Goal: Transaction & Acquisition: Purchase product/service

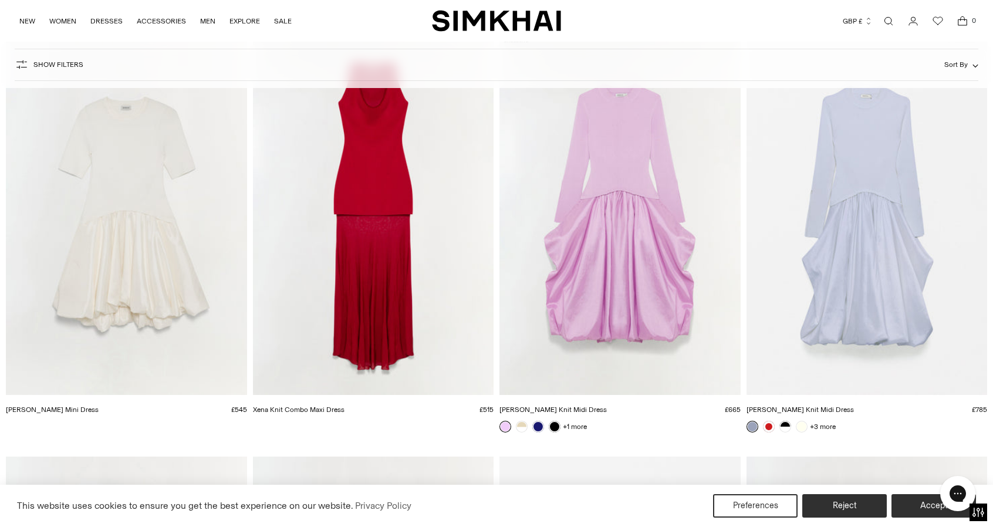
scroll to position [2683, 0]
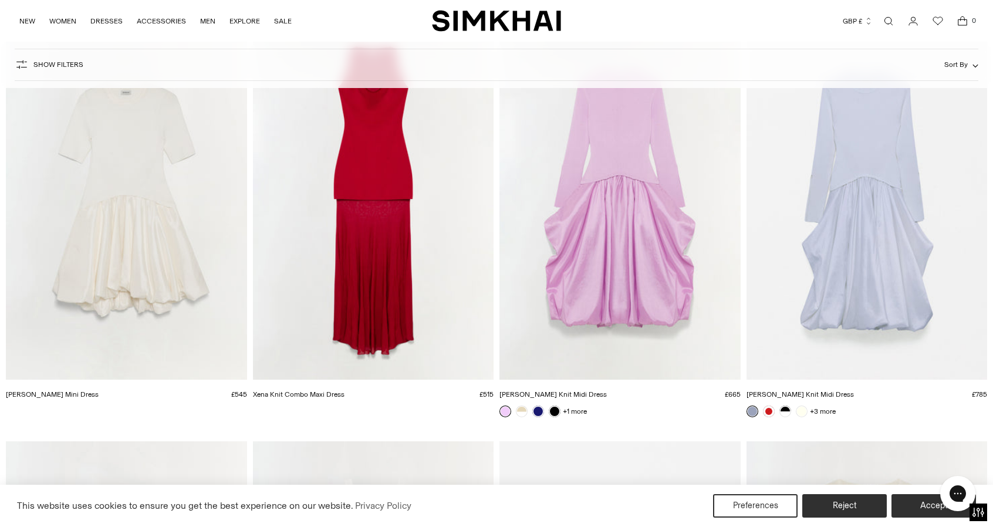
click at [0, 0] on img "Kenlie Taffeta Knit Midi Dress" at bounding box center [0, 0] width 0 height 0
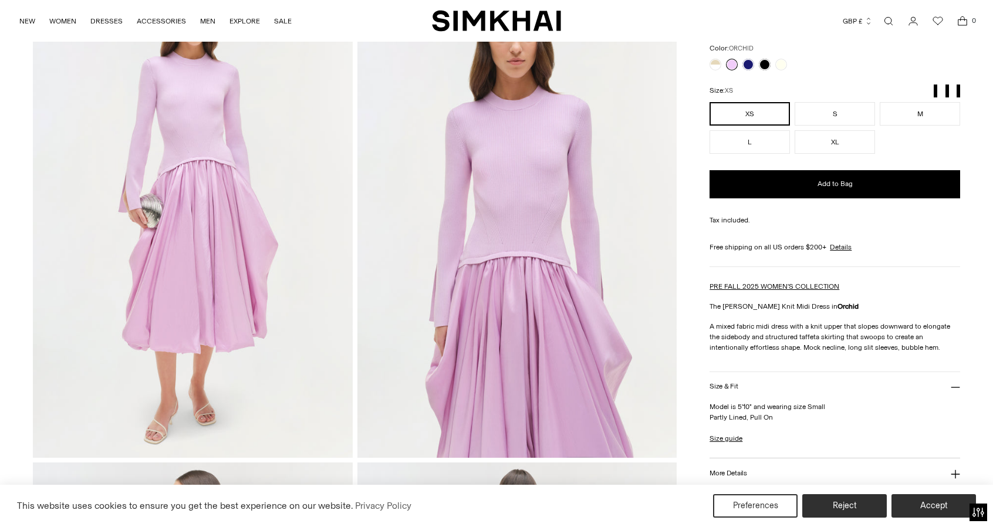
scroll to position [96, 0]
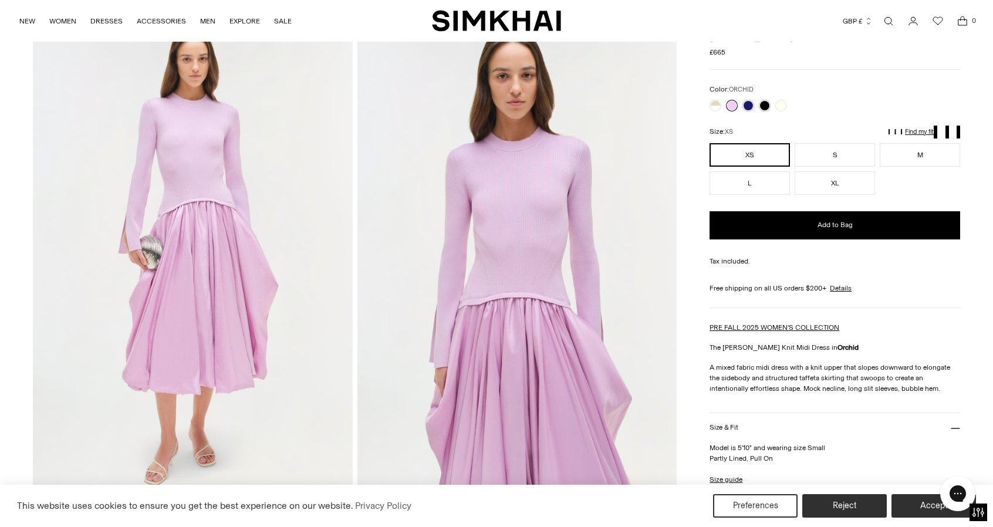
drag, startPoint x: 1001, startPoint y: 67, endPoint x: 995, endPoint y: 82, distance: 15.8
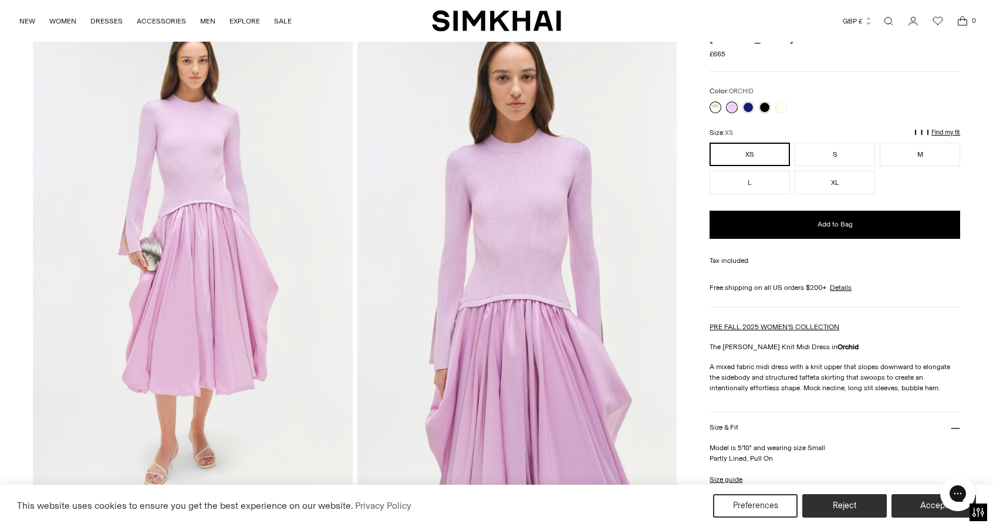
click at [718, 106] on link at bounding box center [716, 108] width 12 height 12
click at [486, 269] on img at bounding box center [517, 261] width 320 height 480
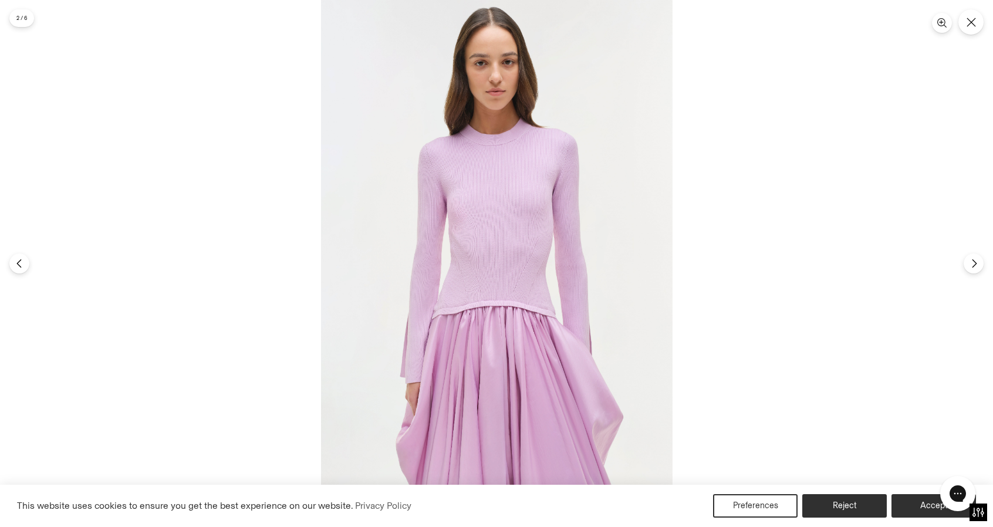
click at [463, 254] on img at bounding box center [497, 263] width 352 height 527
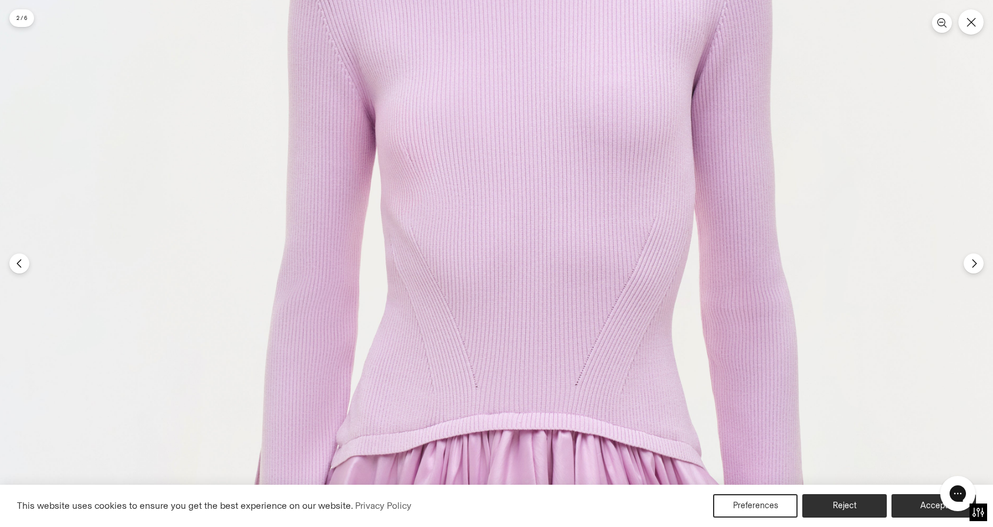
click at [449, 267] on img at bounding box center [525, 302] width 1054 height 1581
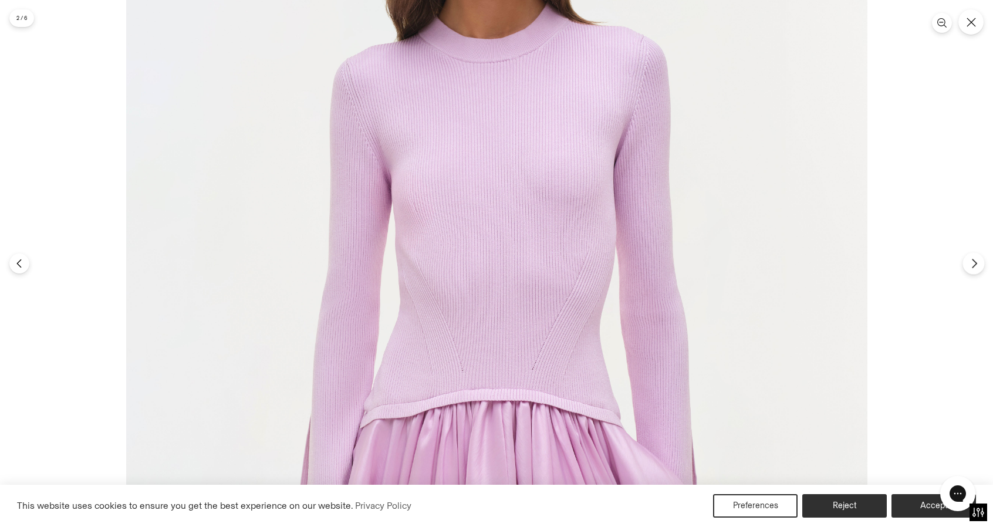
click at [975, 261] on icon "Next" at bounding box center [974, 263] width 11 height 11
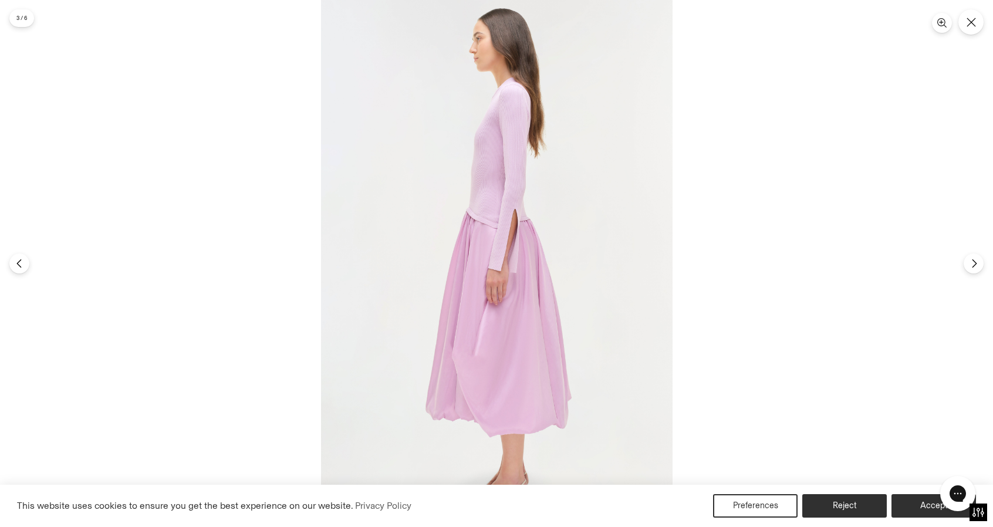
click at [535, 157] on img at bounding box center [497, 263] width 352 height 527
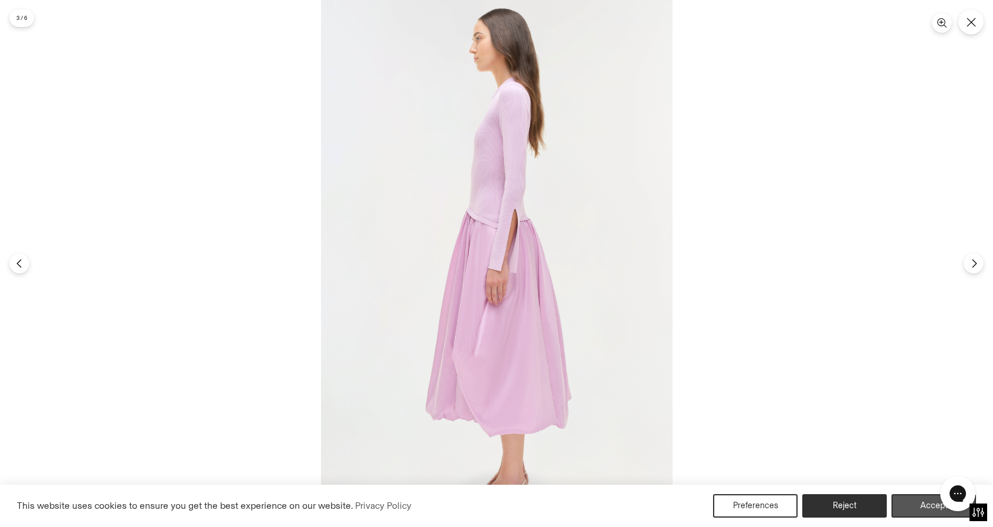
click at [913, 514] on button "Accept" at bounding box center [934, 505] width 85 height 23
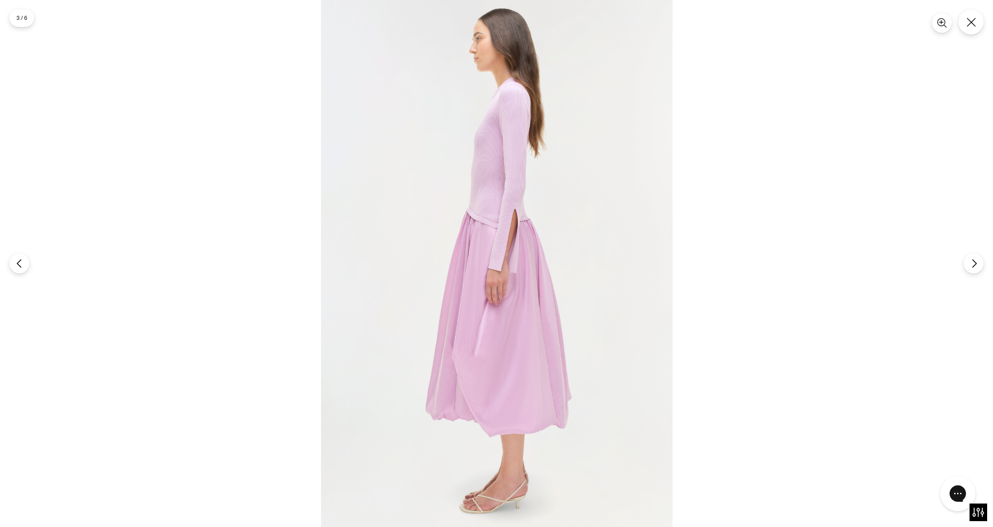
click at [985, 265] on div at bounding box center [496, 263] width 993 height 527
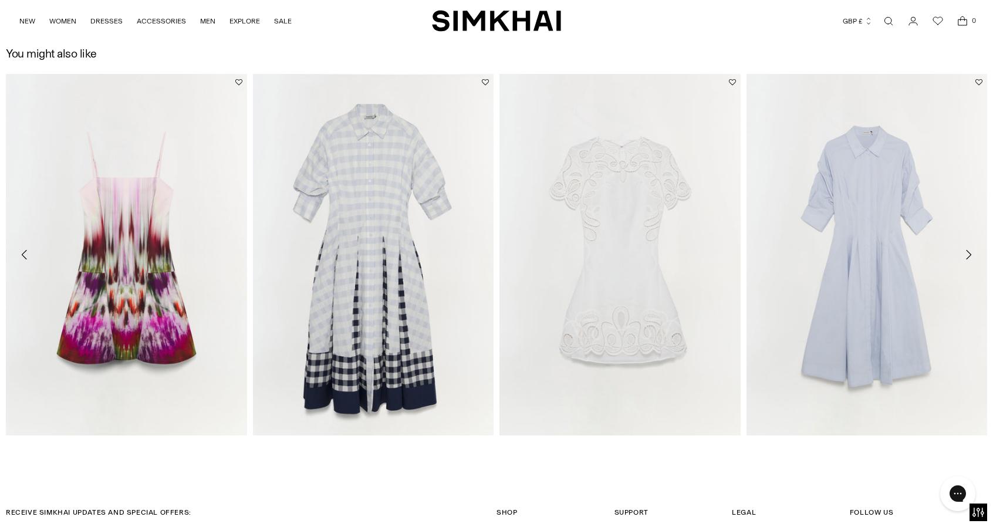
scroll to position [1970, 0]
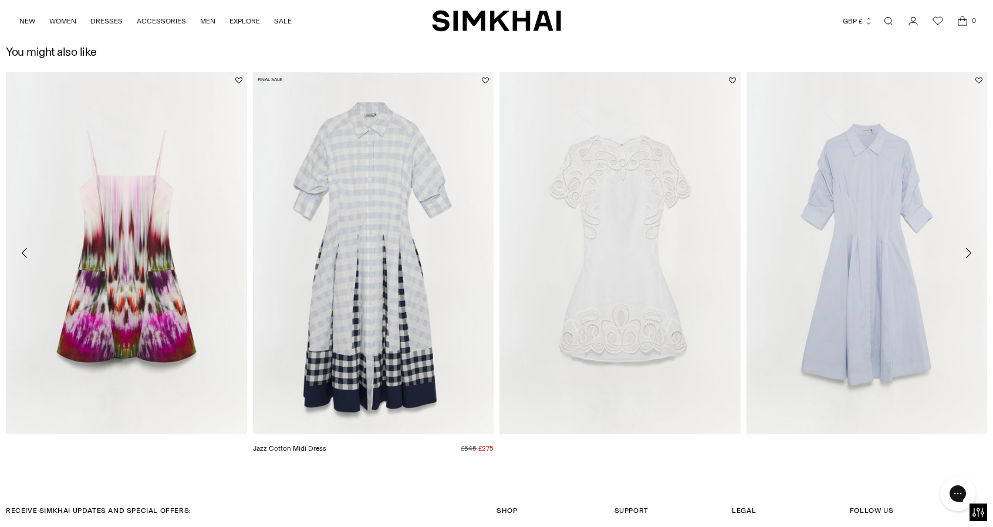
click at [0, 0] on img "Jazz Cotton Midi Dress" at bounding box center [0, 0] width 0 height 0
